Goal: Task Accomplishment & Management: Manage account settings

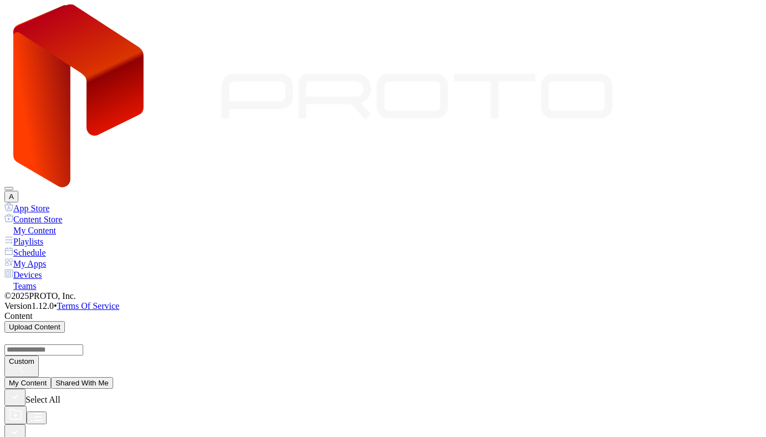
click at [18, 191] on button "A" at bounding box center [11, 197] width 14 height 12
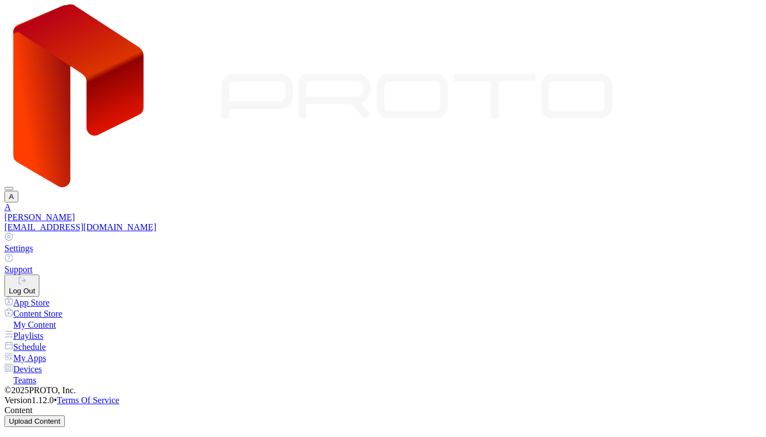
click at [39, 274] on button "Log Out" at bounding box center [21, 285] width 35 height 22
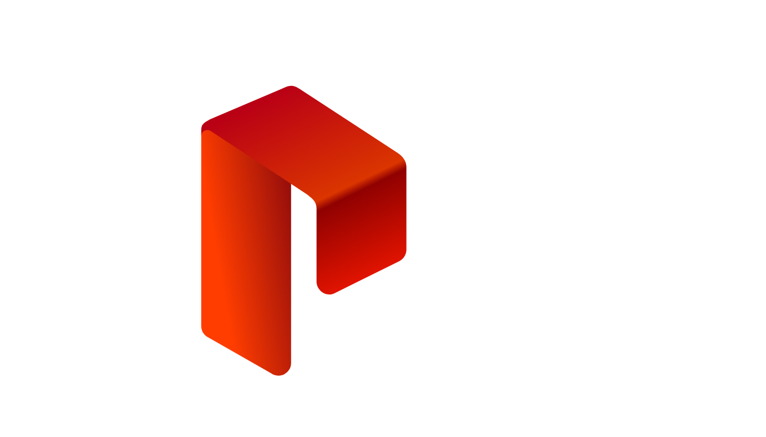
type input "**********"
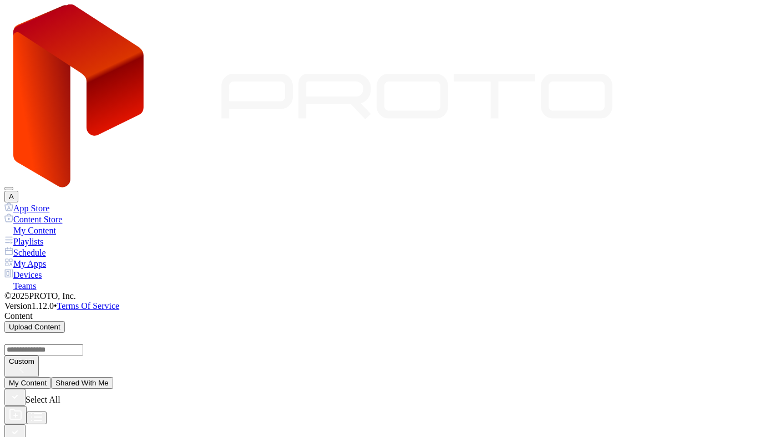
click at [57, 269] on div "Devices" at bounding box center [382, 274] width 757 height 11
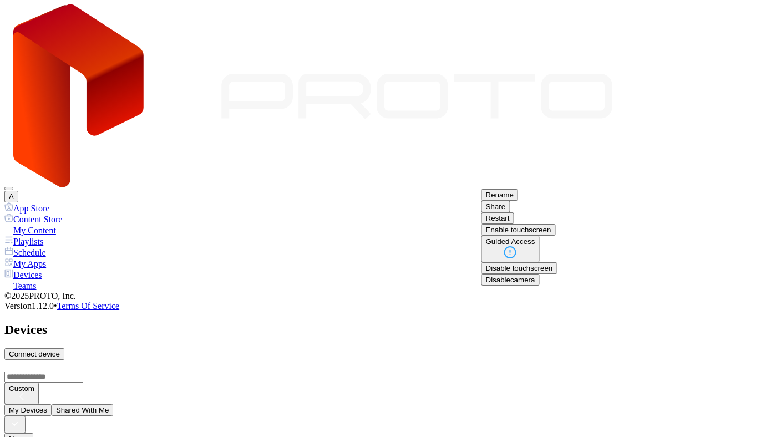
scroll to position [30, 0]
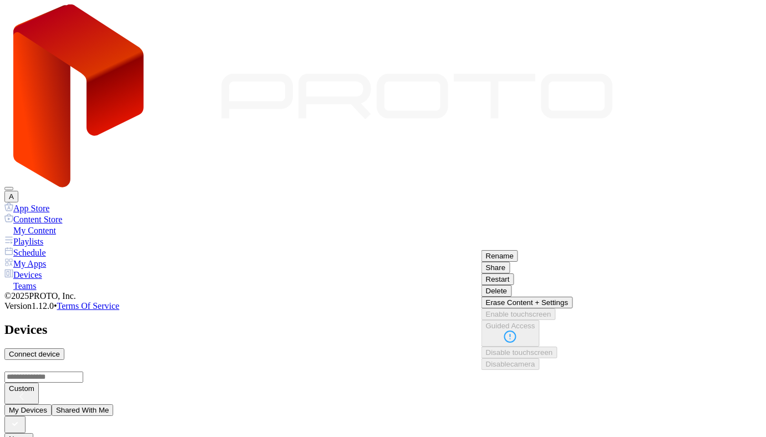
scroll to position [49, 0]
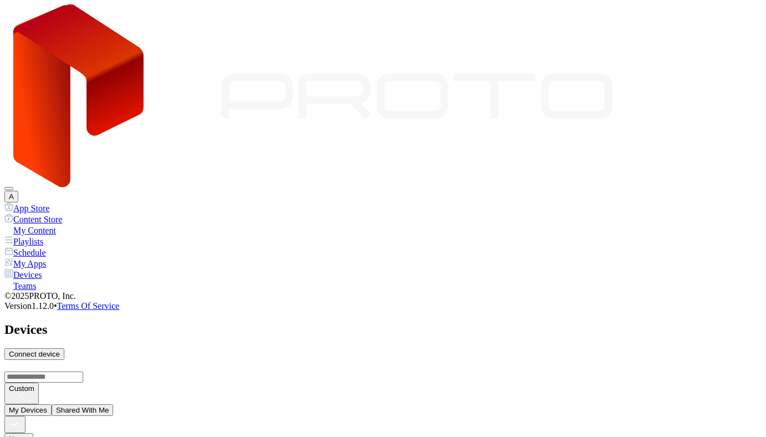
click at [60, 350] on div "Connect device" at bounding box center [34, 354] width 51 height 8
type input "*"
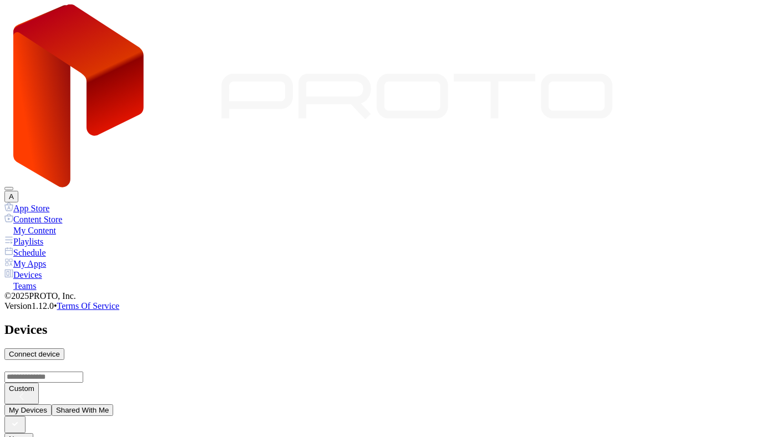
type input "*"
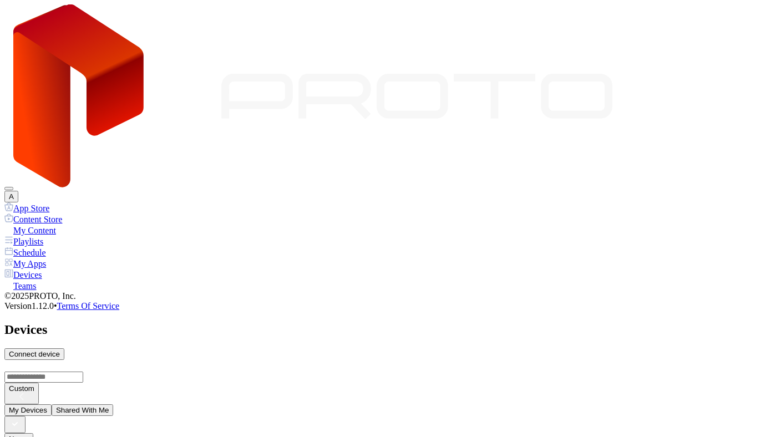
click at [60, 350] on div "Connect device" at bounding box center [34, 354] width 51 height 8
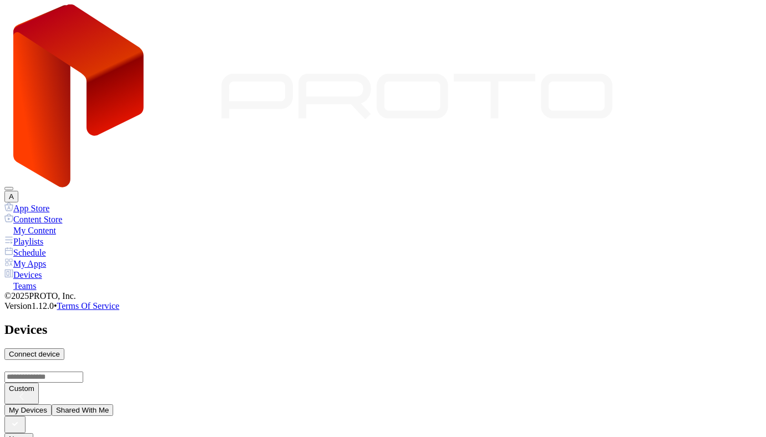
type input "*"
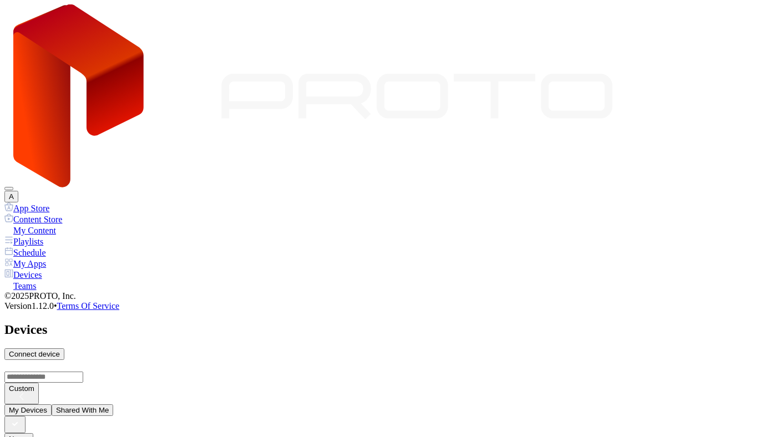
type input "*"
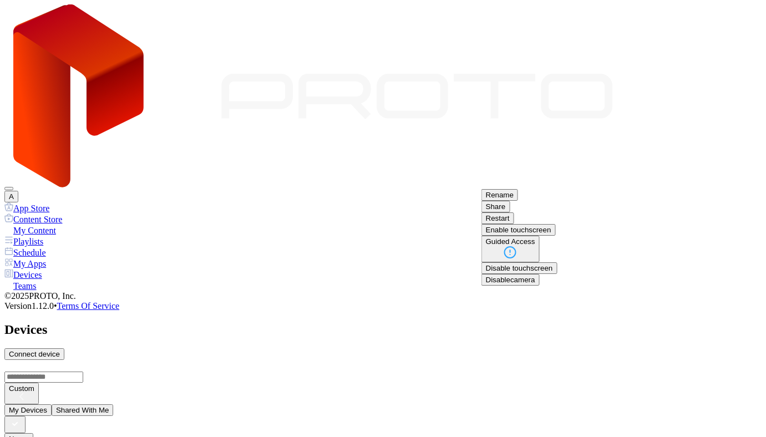
scroll to position [45, 0]
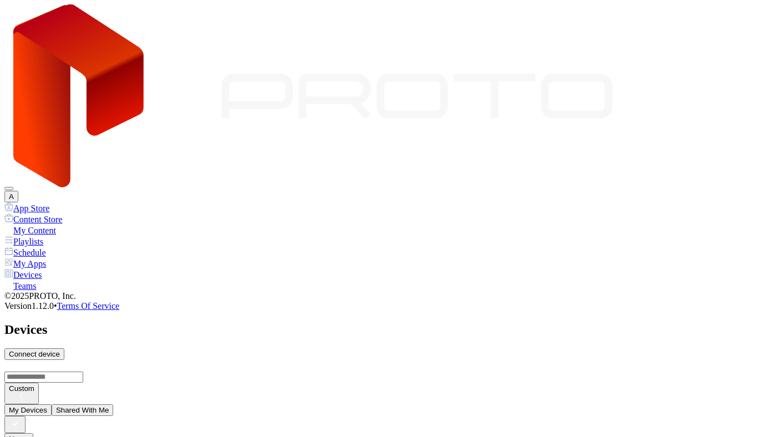
click at [60, 350] on div "Connect device" at bounding box center [34, 354] width 51 height 8
type input "*"
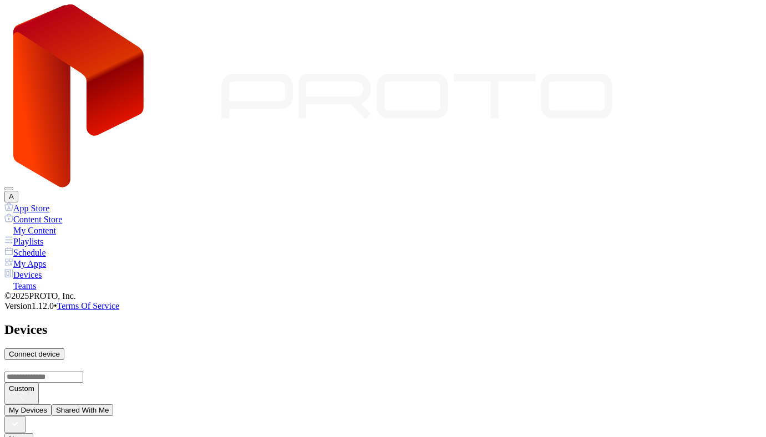
type input "*"
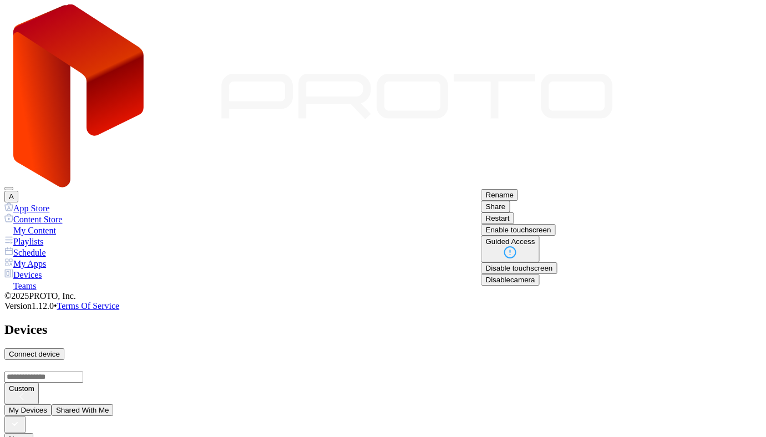
scroll to position [45, 0]
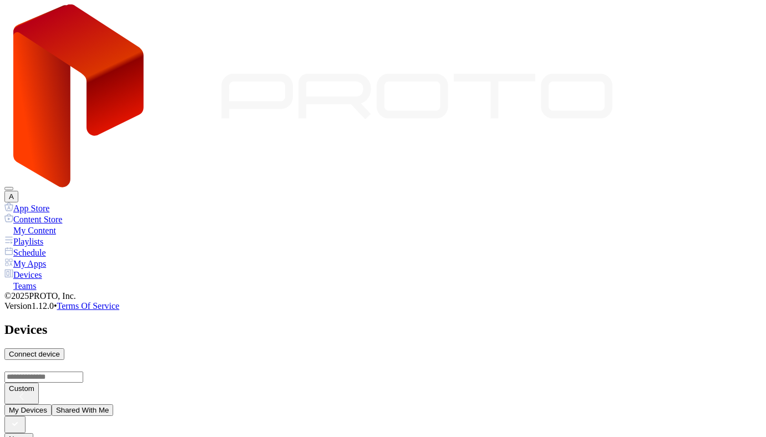
click at [60, 350] on div "Connect device" at bounding box center [34, 354] width 51 height 8
type input "*"
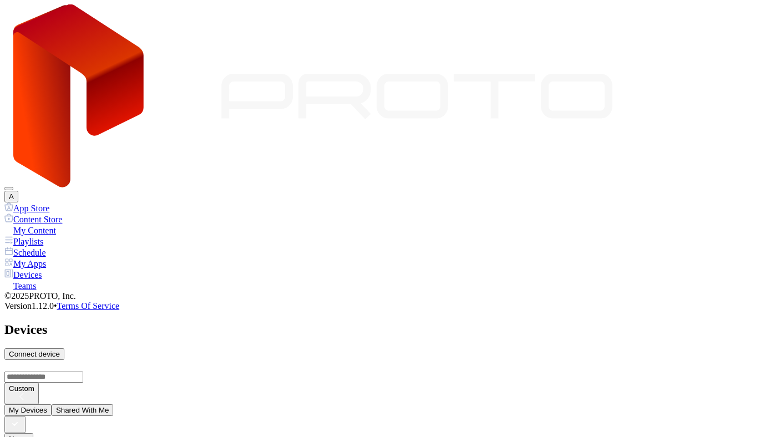
type input "*"
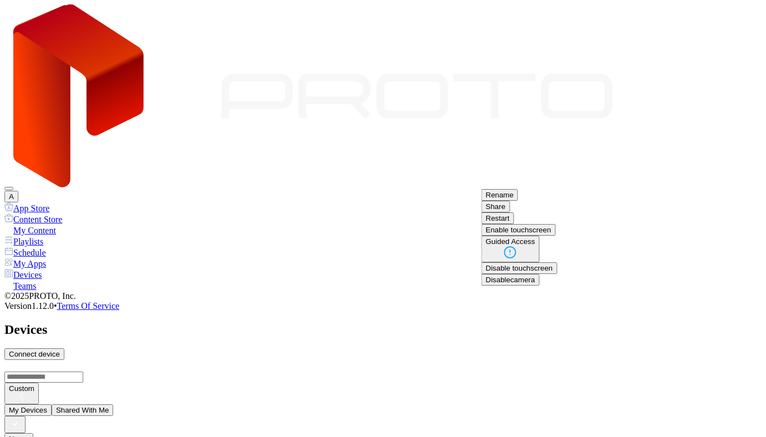
scroll to position [45, 0]
